Goal: Information Seeking & Learning: Find specific fact

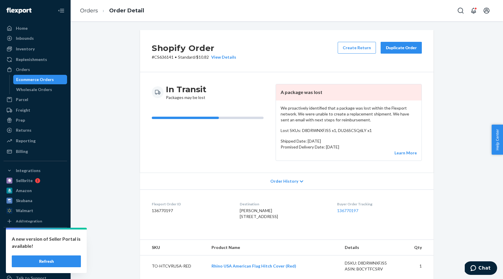
scroll to position [267, 0]
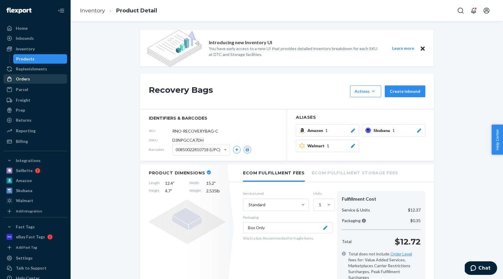
click at [35, 78] on div "Orders" at bounding box center [35, 79] width 62 height 8
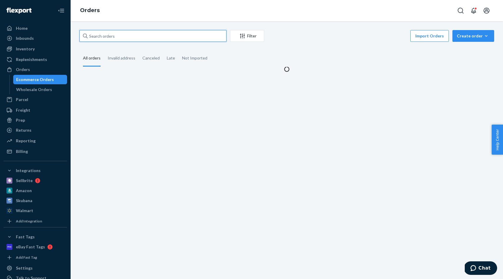
click at [130, 34] on input "text" at bounding box center [152, 36] width 147 height 12
paste input "[PERSON_NAME]"
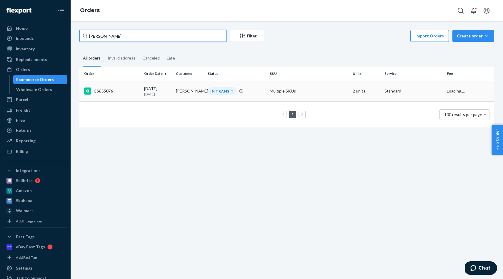
type input "[PERSON_NAME]"
click at [205, 90] on td "[PERSON_NAME]" at bounding box center [190, 91] width 32 height 21
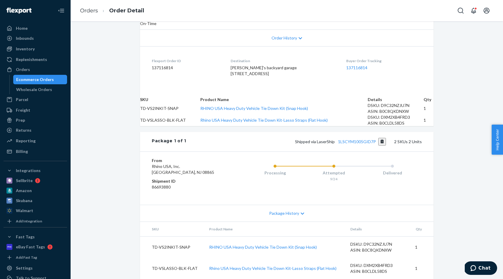
scroll to position [172, 0]
click at [293, 210] on span "Package History" at bounding box center [284, 213] width 30 height 6
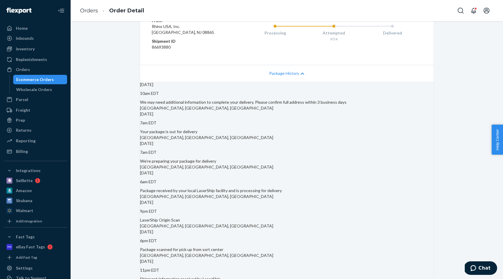
scroll to position [267, 0]
drag, startPoint x: 150, startPoint y: 161, endPoint x: 152, endPoint y: 156, distance: 5.3
click at [150, 160] on div "[DATE] 10am EDT We may need additional information to complete your delivery. P…" at bounding box center [287, 181] width 294 height 200
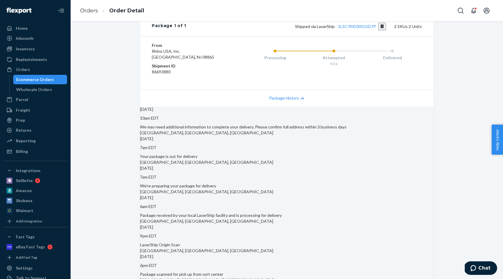
scroll to position [239, 0]
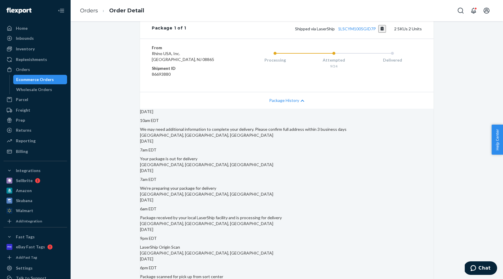
click at [295, 103] on span "Package History" at bounding box center [284, 100] width 30 height 6
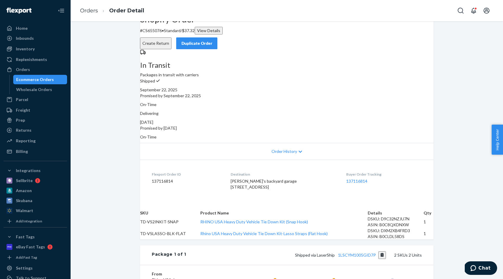
scroll to position [16, 0]
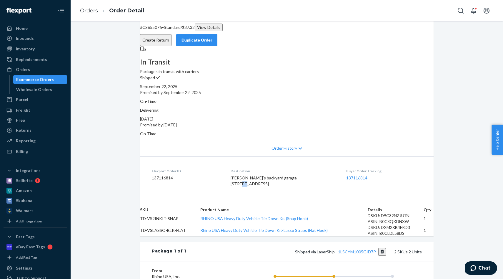
drag, startPoint x: 234, startPoint y: 178, endPoint x: 279, endPoint y: 177, distance: 45.3
click at [279, 177] on dl "Flexport Order ID 137116814 Destination [PERSON_NAME]'s backyard garage [STREET…" at bounding box center [287, 178] width 294 height 44
drag, startPoint x: 272, startPoint y: 179, endPoint x: 237, endPoint y: 177, distance: 35.1
click at [237, 177] on div "[PERSON_NAME]'s backyard garage [STREET_ADDRESS]" at bounding box center [284, 181] width 106 height 12
click at [242, 177] on span "[PERSON_NAME]'s backyard garage [STREET_ADDRESS]" at bounding box center [264, 180] width 66 height 11
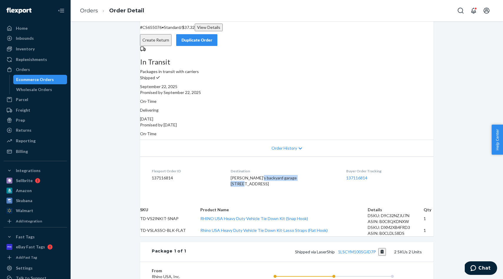
drag, startPoint x: 234, startPoint y: 174, endPoint x: 284, endPoint y: 175, distance: 49.7
click at [283, 176] on dl "Flexport Order ID 137116814 Destination [PERSON_NAME]'s backyard garage [STREET…" at bounding box center [287, 178] width 294 height 44
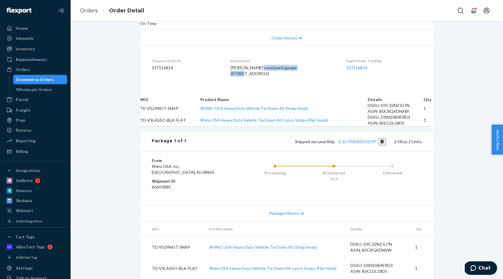
scroll to position [149, 0]
drag, startPoint x: 237, startPoint y: 49, endPoint x: 258, endPoint y: 50, distance: 20.9
click at [273, 65] on div "[PERSON_NAME]'s backyard garage [STREET_ADDRESS]" at bounding box center [284, 71] width 106 height 12
click at [228, 50] on dl "Flexport Order ID 137116814 Destination [PERSON_NAME]'s backyard garage [STREET…" at bounding box center [287, 68] width 294 height 44
drag, startPoint x: 233, startPoint y: 48, endPoint x: 271, endPoint y: 55, distance: 38.5
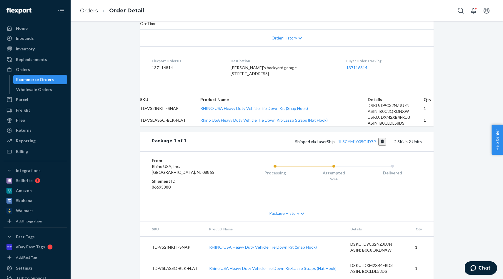
click at [276, 56] on dl "Flexport Order ID 137116814 Destination [PERSON_NAME]'s backyard garage [STREET…" at bounding box center [287, 68] width 294 height 44
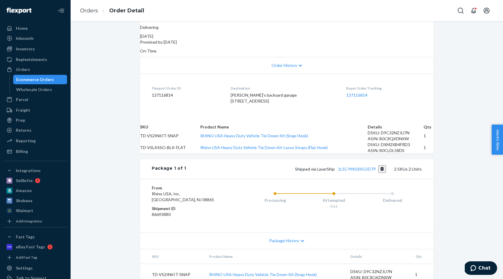
scroll to position [130, 0]
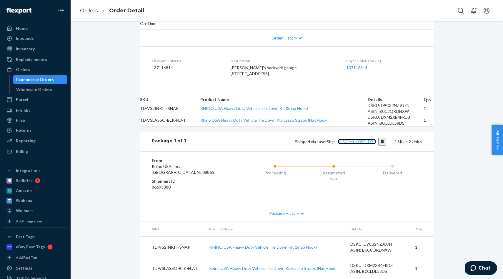
click at [355, 144] on link "1LSCYM1005GID7P" at bounding box center [357, 141] width 38 height 5
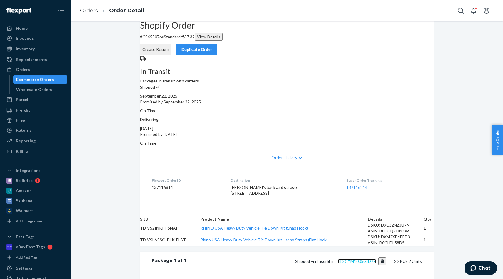
scroll to position [0, 0]
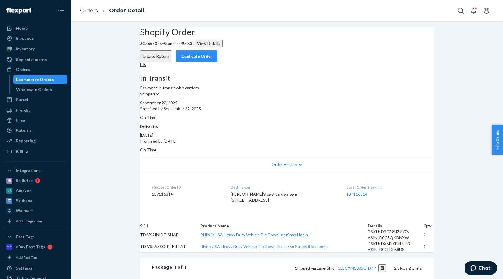
drag, startPoint x: 233, startPoint y: 198, endPoint x: 297, endPoint y: 202, distance: 63.7
click at [301, 202] on dl "Flexport Order ID 137116814 Destination [PERSON_NAME]'s backyard garage [STREET…" at bounding box center [287, 194] width 294 height 44
copy span "[STREET_ADDRESS]"
